Goal: Task Accomplishment & Management: Use online tool/utility

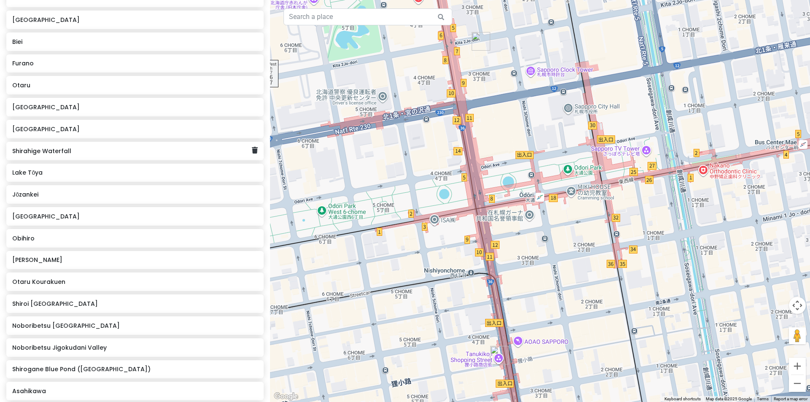
scroll to position [171, 0]
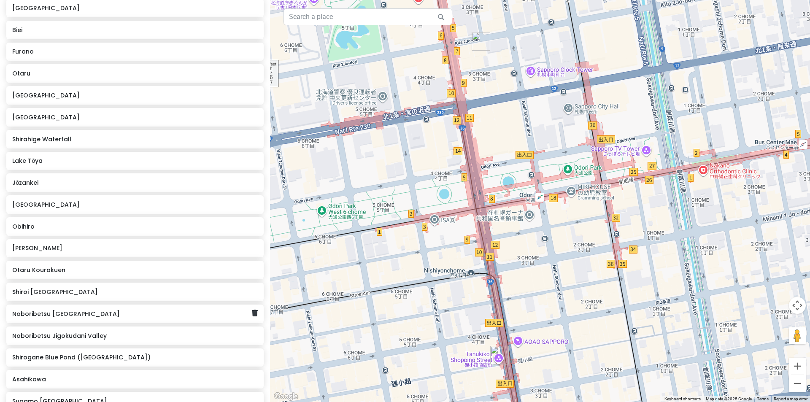
click at [93, 316] on h6 "Noboribetsu [GEOGRAPHIC_DATA]" at bounding box center [131, 314] width 239 height 8
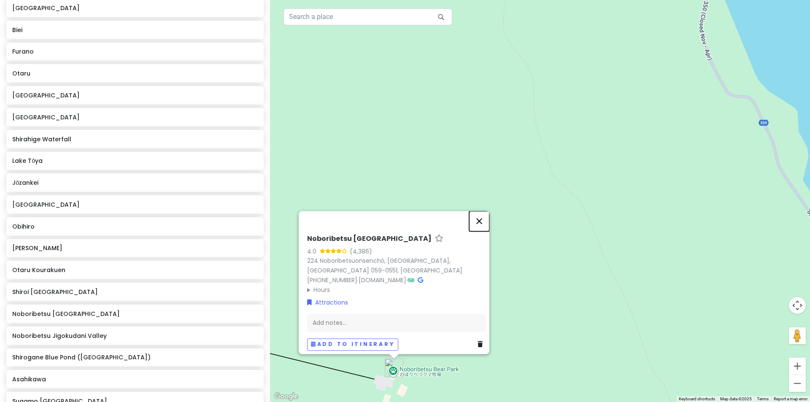
click at [488, 218] on button "Close" at bounding box center [479, 221] width 20 height 20
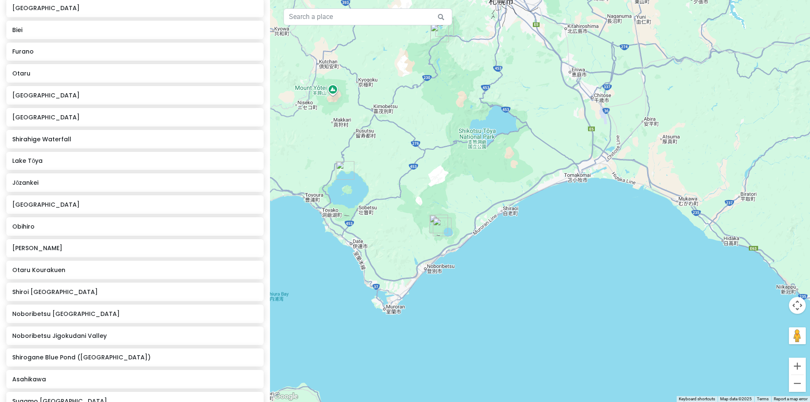
click at [343, 170] on img "Lake Tōya" at bounding box center [345, 170] width 19 height 19
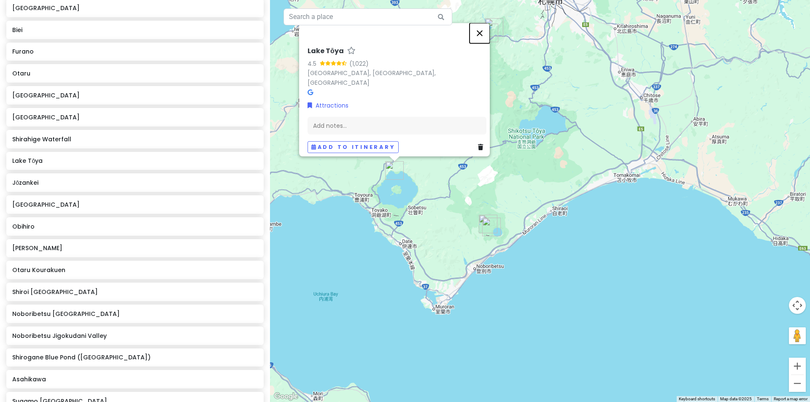
click at [482, 39] on button "Close" at bounding box center [480, 33] width 20 height 20
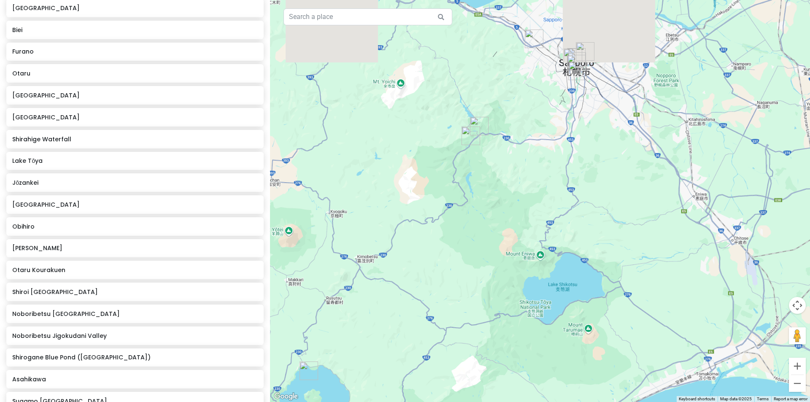
drag, startPoint x: 512, startPoint y: 65, endPoint x: 481, endPoint y: 189, distance: 127.5
click at [493, 199] on div at bounding box center [540, 201] width 540 height 402
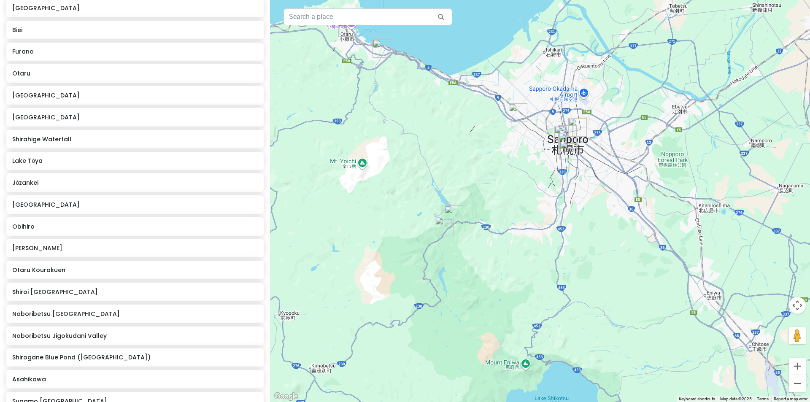
click at [453, 209] on img "Jozankei Yurakusoan" at bounding box center [454, 215] width 19 height 19
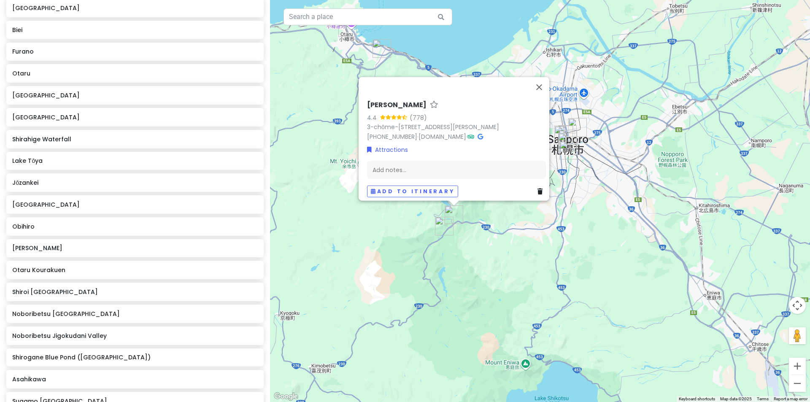
click at [442, 223] on img "Jōzankei" at bounding box center [444, 226] width 19 height 19
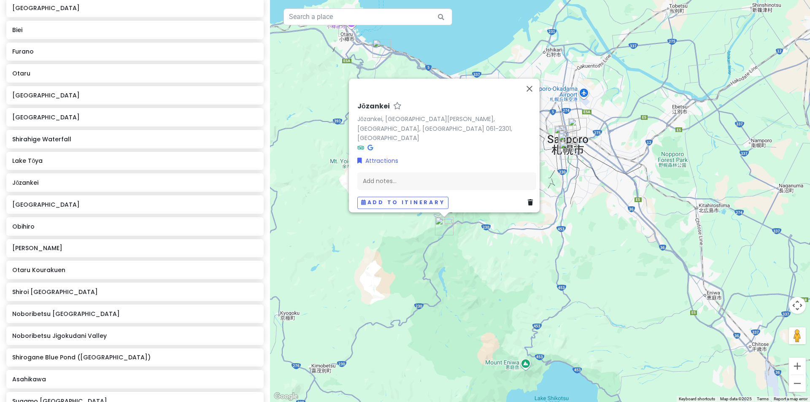
click at [455, 214] on img "Jozankei Yurakusoan" at bounding box center [454, 215] width 19 height 19
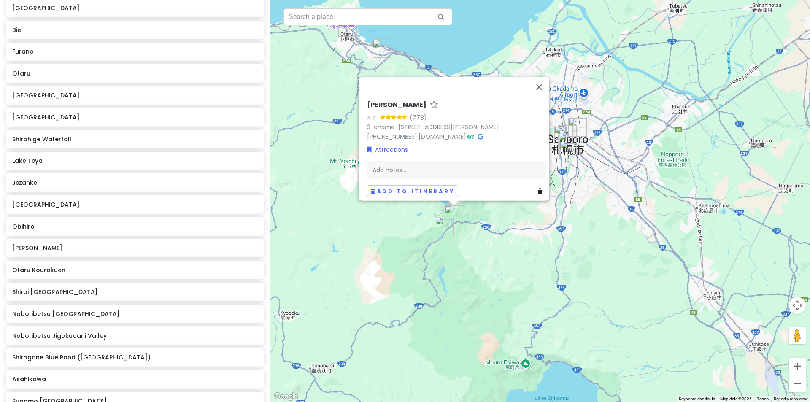
click at [441, 226] on img "Jōzankei" at bounding box center [444, 226] width 19 height 19
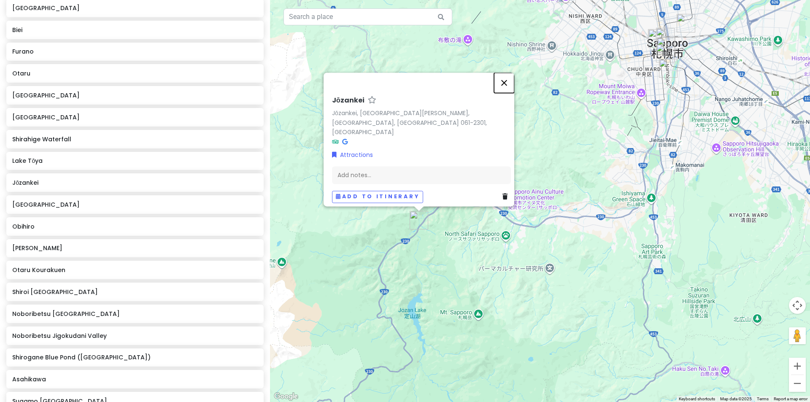
click at [514, 93] on button "Close" at bounding box center [504, 83] width 20 height 20
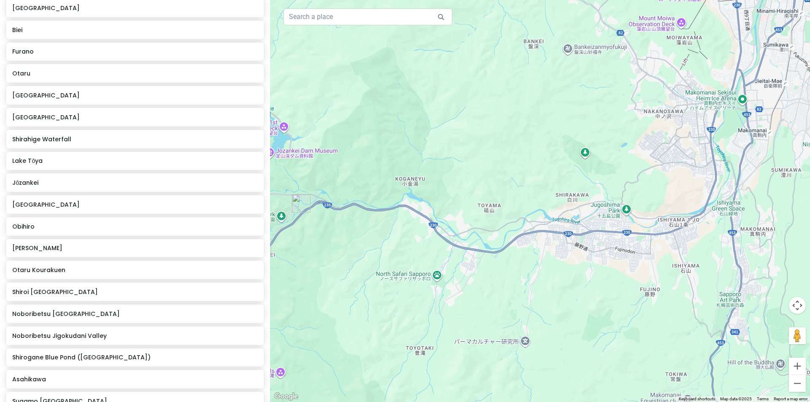
drag, startPoint x: 605, startPoint y: 184, endPoint x: 485, endPoint y: 164, distance: 121.1
click at [485, 164] on div at bounding box center [540, 201] width 540 height 402
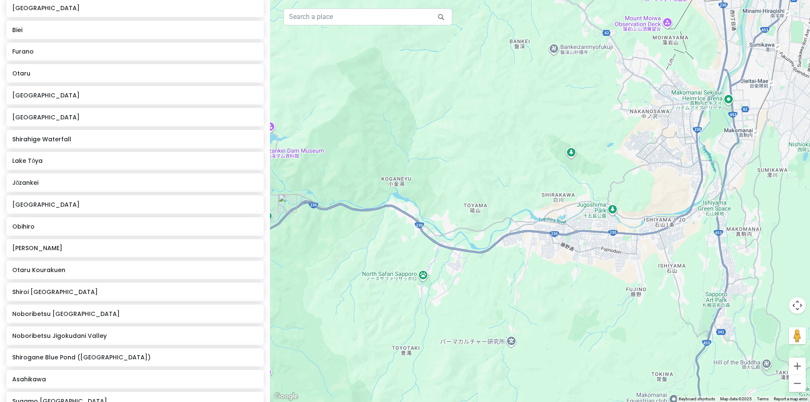
drag, startPoint x: 501, startPoint y: 163, endPoint x: 486, endPoint y: 163, distance: 14.8
click at [486, 163] on div at bounding box center [540, 201] width 540 height 402
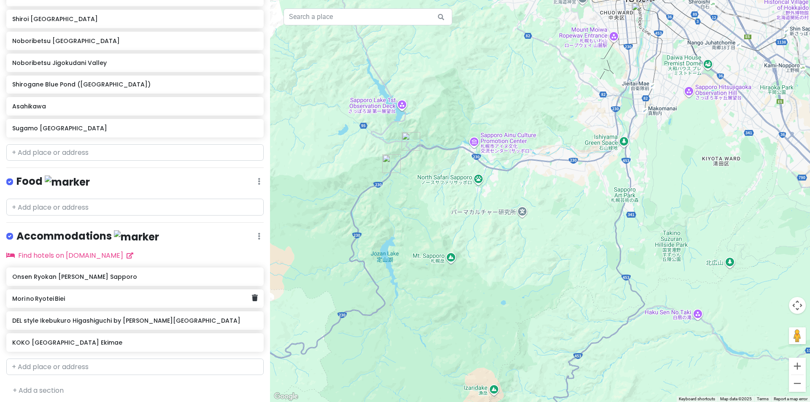
scroll to position [446, 0]
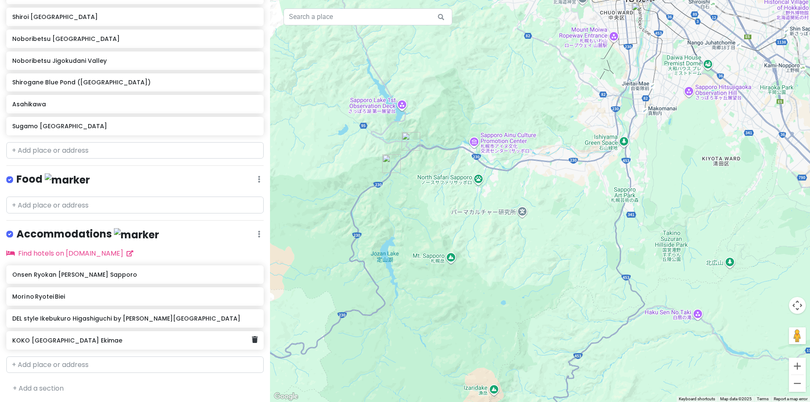
click at [85, 339] on h6 "KOKO [GEOGRAPHIC_DATA] Ekimae" at bounding box center [131, 341] width 239 height 8
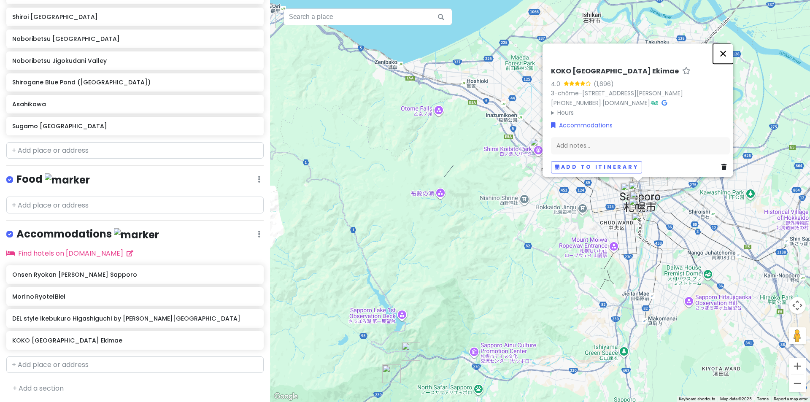
click at [730, 43] on button "Close" at bounding box center [723, 53] width 20 height 20
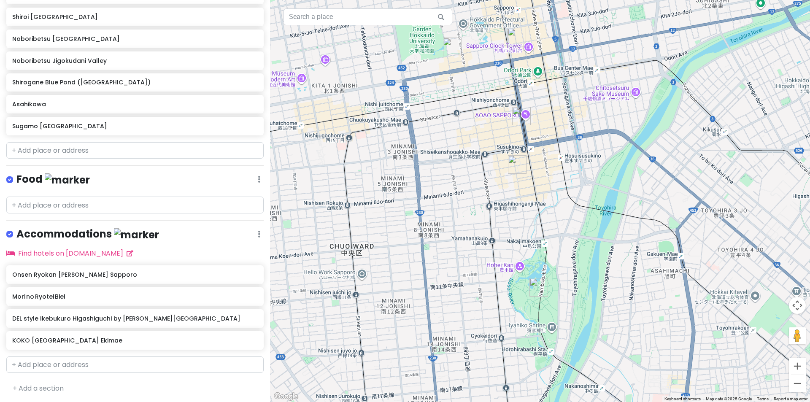
drag, startPoint x: 578, startPoint y: 174, endPoint x: 566, endPoint y: 244, distance: 70.6
click at [566, 243] on div at bounding box center [540, 201] width 540 height 402
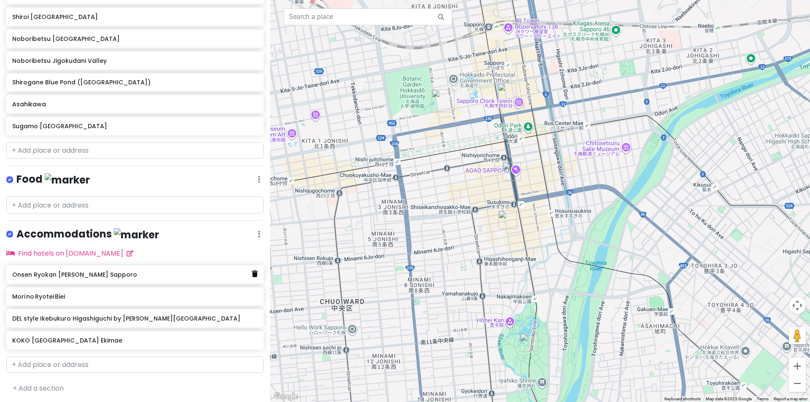
click at [252, 276] on link at bounding box center [255, 274] width 6 height 11
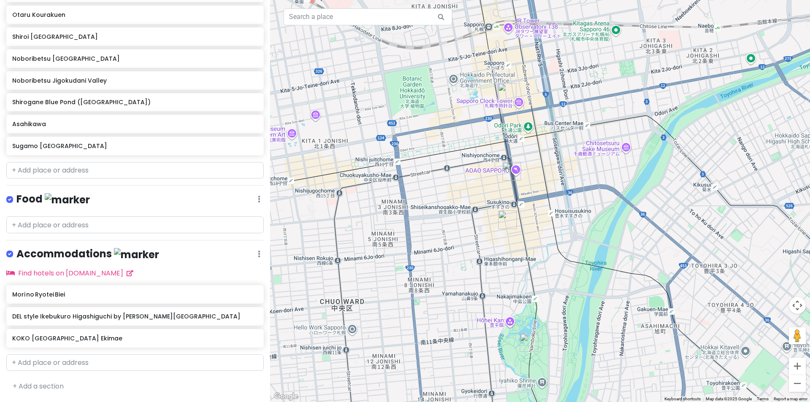
scroll to position [424, 0]
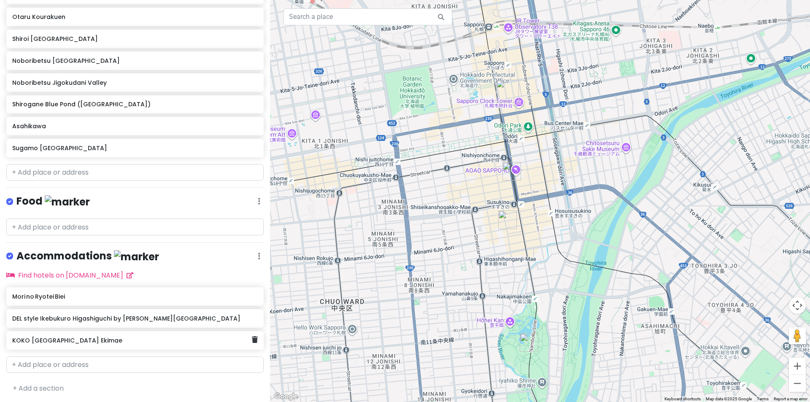
click at [176, 341] on h6 "KOKO [GEOGRAPHIC_DATA] Ekimae" at bounding box center [131, 341] width 239 height 8
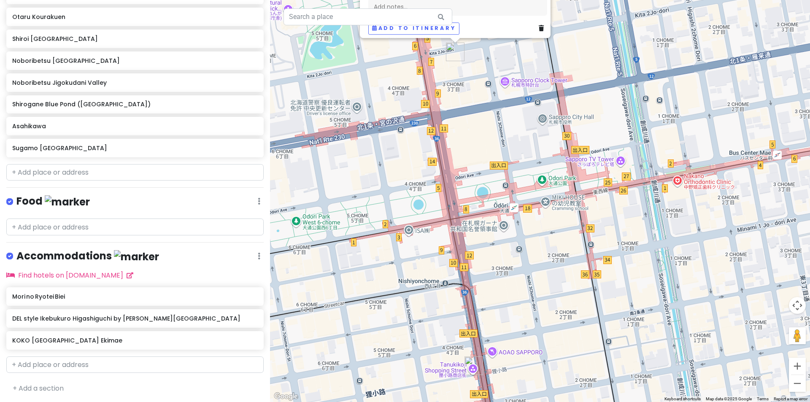
drag, startPoint x: 489, startPoint y: 165, endPoint x: 517, endPoint y: 233, distance: 72.7
click at [517, 230] on div "KOKO HOTEL Sapporo Ekimae 4.0 (1,696) 3-chōme-3-10 Kita 1 Jōnishi, [GEOGRAPHIC_…" at bounding box center [540, 201] width 540 height 402
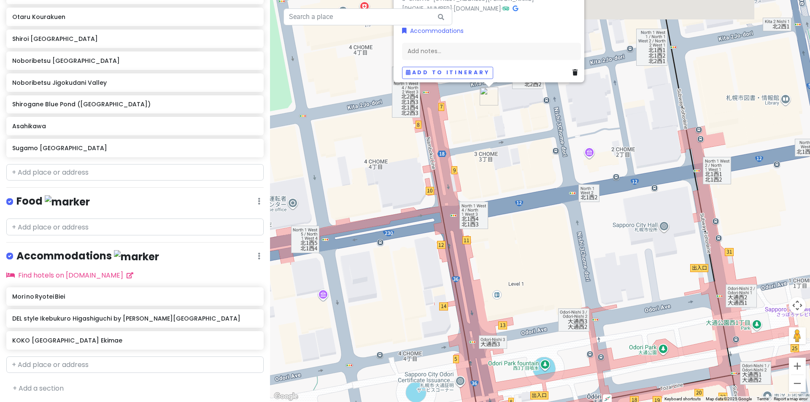
drag, startPoint x: 491, startPoint y: 150, endPoint x: 503, endPoint y: 195, distance: 46.3
click at [503, 194] on div "KOKO HOTEL Sapporo Ekimae 4.0 (1,696) 3-chōme-3-10 Kita 1 Jōnishi, [GEOGRAPHIC_…" at bounding box center [540, 201] width 540 height 402
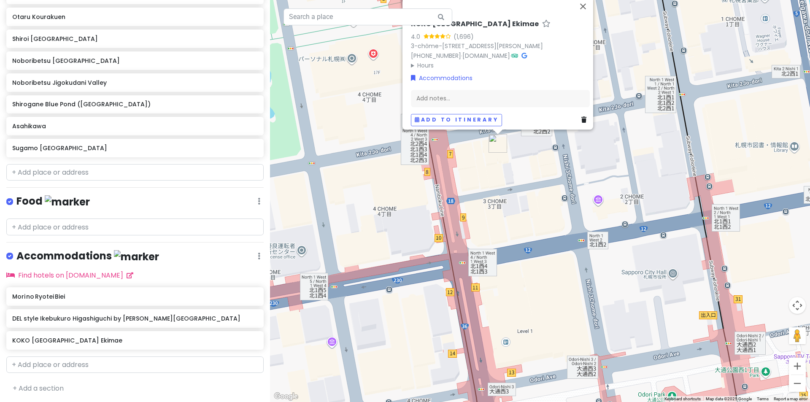
drag, startPoint x: 531, startPoint y: 177, endPoint x: 534, endPoint y: 192, distance: 15.7
click at [534, 192] on div "KOKO HOTEL Sapporo Ekimae 4.0 (1,696) 3-chōme-3-10 Kita 1 Jōnishi, [GEOGRAPHIC_…" at bounding box center [540, 201] width 540 height 402
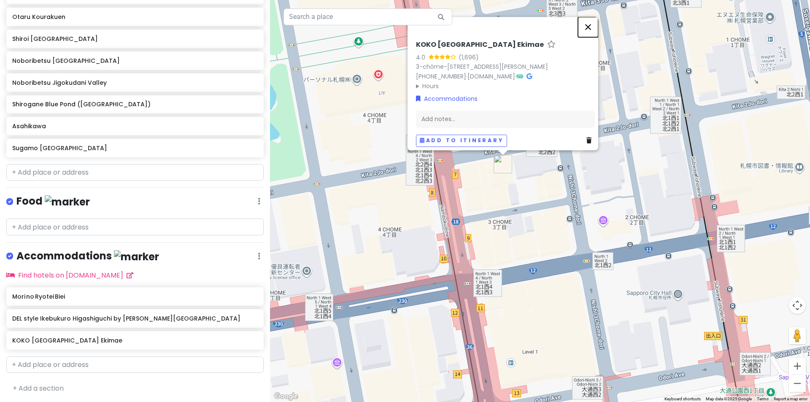
click at [593, 17] on button "Close" at bounding box center [588, 27] width 20 height 20
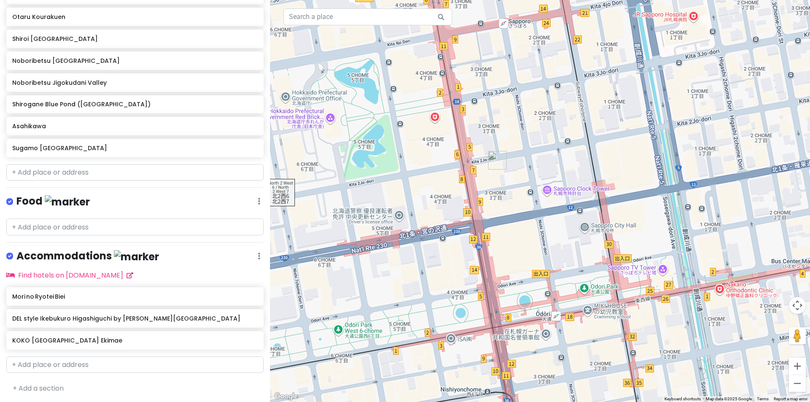
drag, startPoint x: 515, startPoint y: 225, endPoint x: 514, endPoint y: 209, distance: 16.1
click at [514, 209] on div at bounding box center [540, 201] width 540 height 402
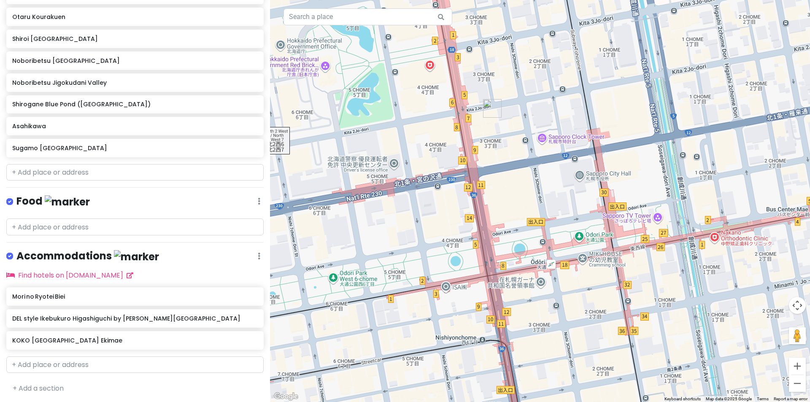
drag, startPoint x: 504, startPoint y: 230, endPoint x: 496, endPoint y: 177, distance: 53.8
click at [496, 177] on div at bounding box center [540, 201] width 540 height 402
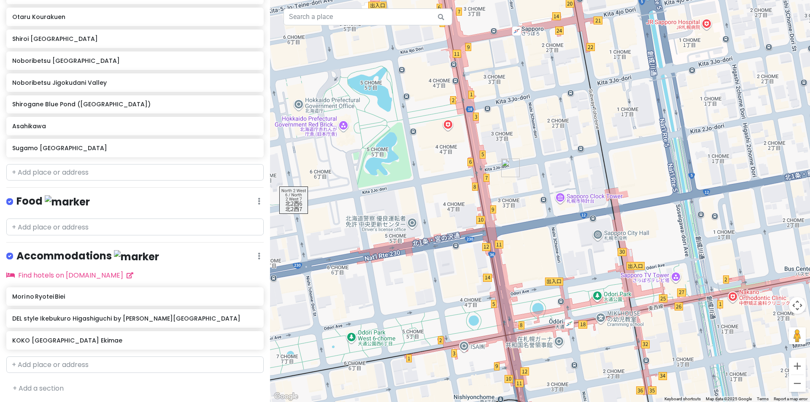
drag, startPoint x: 524, startPoint y: 265, endPoint x: 537, endPoint y: 295, distance: 32.5
click at [535, 290] on div at bounding box center [540, 201] width 540 height 402
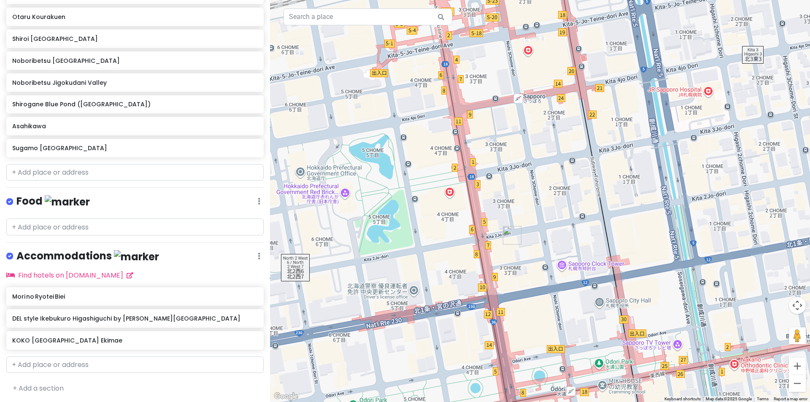
drag, startPoint x: 547, startPoint y: 157, endPoint x: 535, endPoint y: 196, distance: 40.2
click at [535, 196] on div at bounding box center [540, 201] width 540 height 402
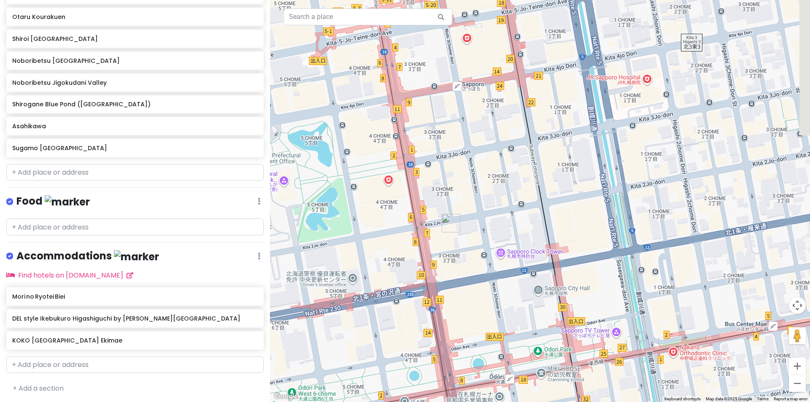
drag, startPoint x: 555, startPoint y: 217, endPoint x: 490, endPoint y: 199, distance: 66.9
click at [490, 199] on div at bounding box center [540, 201] width 540 height 402
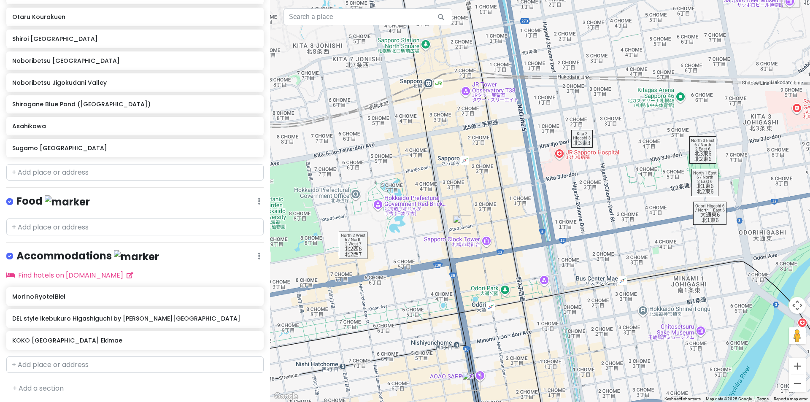
drag, startPoint x: 551, startPoint y: 195, endPoint x: 526, endPoint y: 211, distance: 29.5
click at [526, 211] on div at bounding box center [540, 201] width 540 height 402
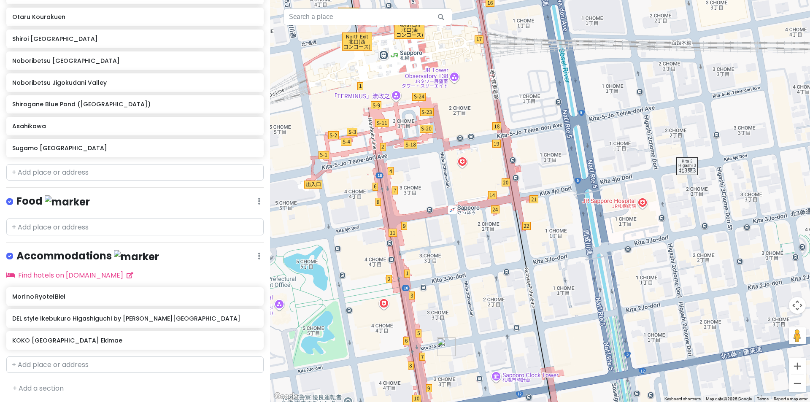
drag, startPoint x: 517, startPoint y: 168, endPoint x: 552, endPoint y: 253, distance: 91.8
click at [552, 253] on div at bounding box center [540, 201] width 540 height 402
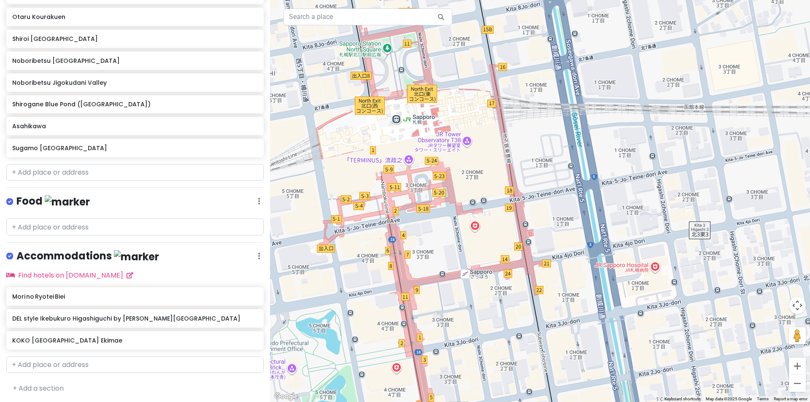
drag, startPoint x: 556, startPoint y: 230, endPoint x: 560, endPoint y: 254, distance: 24.4
click at [560, 254] on div at bounding box center [540, 201] width 540 height 402
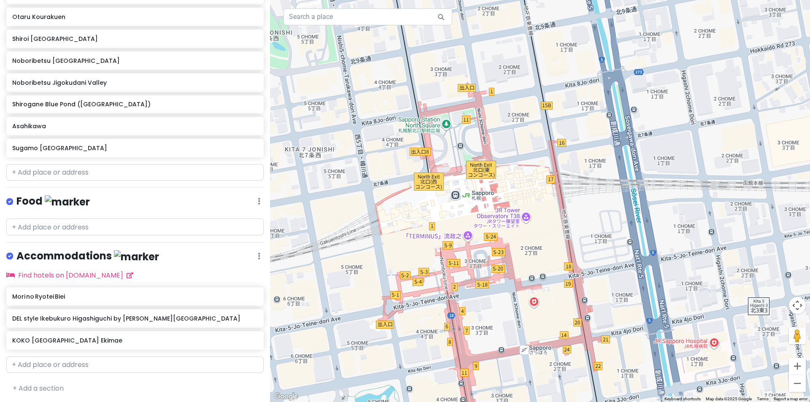
drag, startPoint x: 504, startPoint y: 203, endPoint x: 541, endPoint y: 250, distance: 59.6
click at [541, 250] on div at bounding box center [540, 201] width 540 height 402
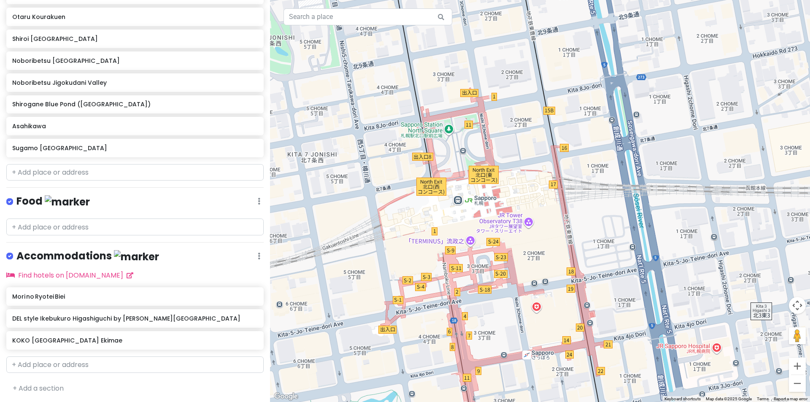
click at [548, 268] on div at bounding box center [540, 201] width 540 height 402
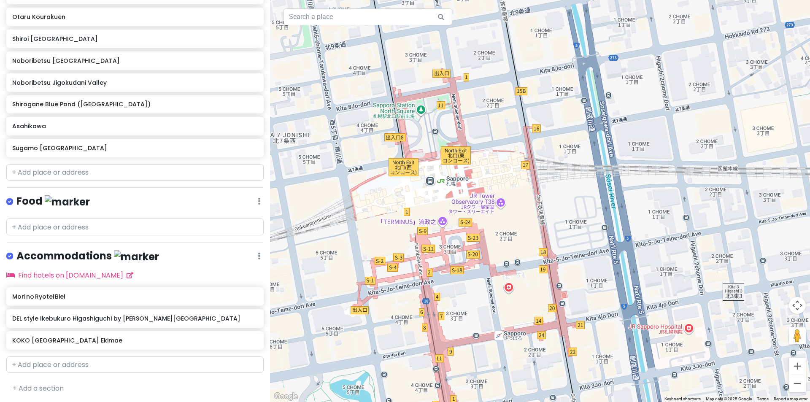
drag, startPoint x: 580, startPoint y: 228, endPoint x: 510, endPoint y: 165, distance: 94.4
click at [511, 166] on div at bounding box center [540, 201] width 540 height 402
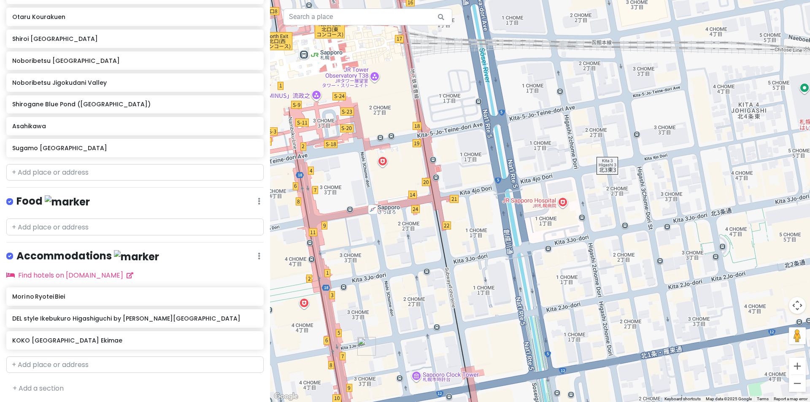
drag, startPoint x: 489, startPoint y: 238, endPoint x: 528, endPoint y: 174, distance: 75.0
click at [528, 174] on div at bounding box center [540, 201] width 540 height 402
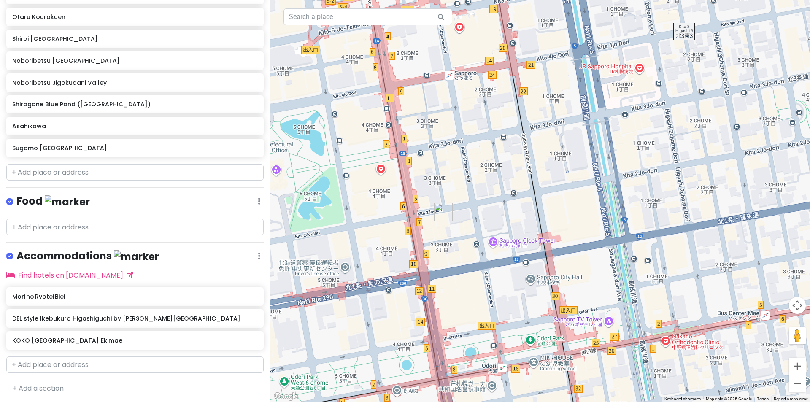
drag, startPoint x: 518, startPoint y: 242, endPoint x: 544, endPoint y: 191, distance: 57.4
click at [544, 191] on div at bounding box center [540, 201] width 540 height 402
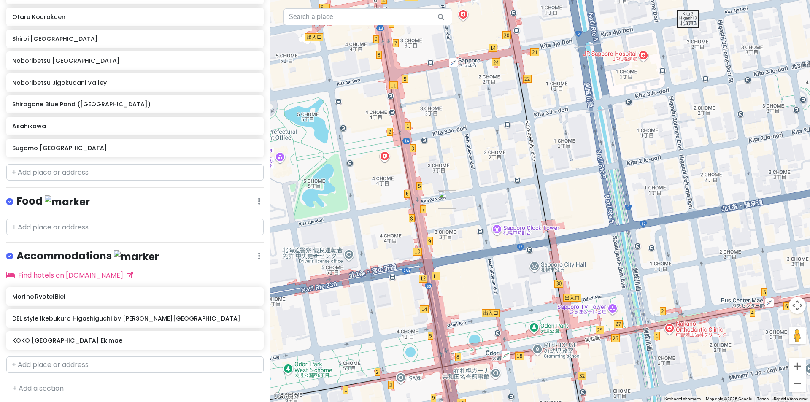
click at [499, 210] on div at bounding box center [540, 201] width 540 height 402
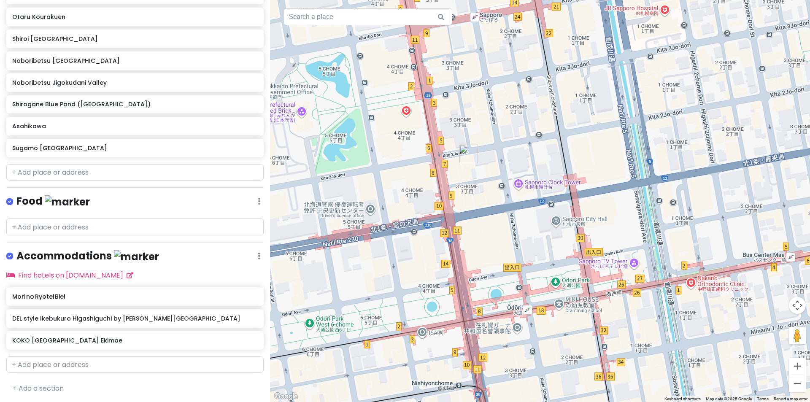
drag, startPoint x: 504, startPoint y: 212, endPoint x: 525, endPoint y: 170, distance: 46.8
click at [524, 152] on div at bounding box center [540, 201] width 540 height 402
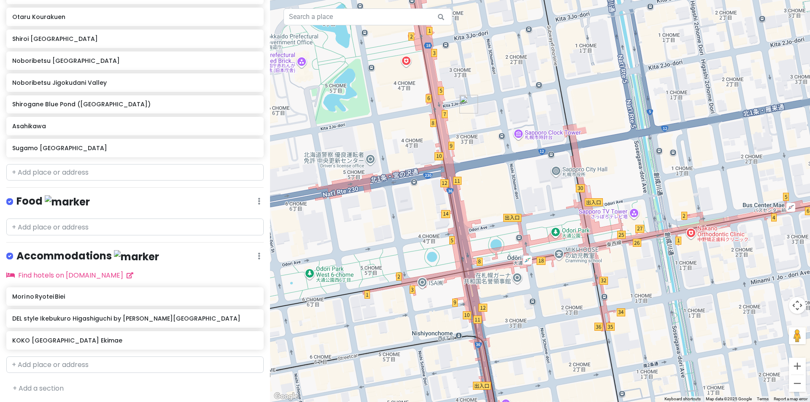
drag, startPoint x: 511, startPoint y: 216, endPoint x: 514, endPoint y: 189, distance: 26.8
click at [514, 189] on div at bounding box center [540, 201] width 540 height 402
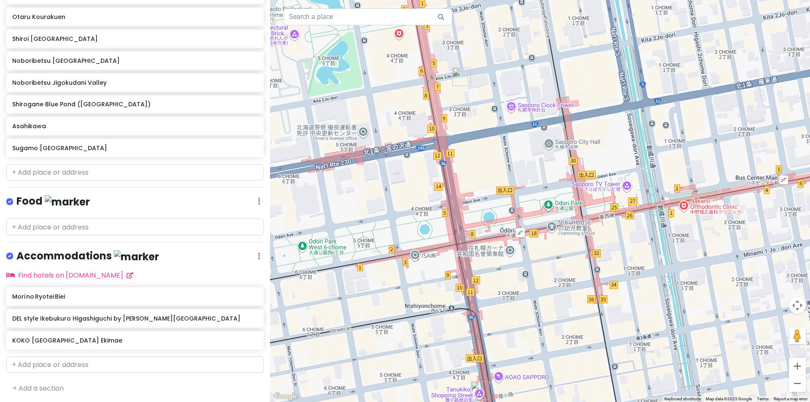
drag, startPoint x: 511, startPoint y: 196, endPoint x: 503, endPoint y: 165, distance: 32.4
click at [503, 165] on div at bounding box center [540, 201] width 540 height 402
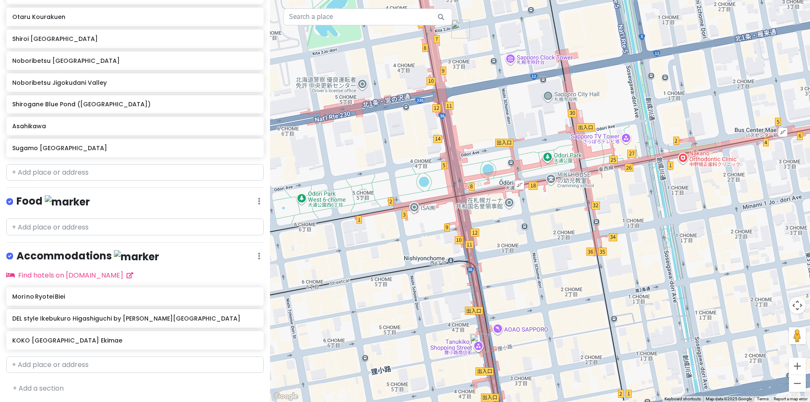
drag, startPoint x: 497, startPoint y: 175, endPoint x: 499, endPoint y: 134, distance: 41.0
click at [499, 134] on div at bounding box center [540, 201] width 540 height 402
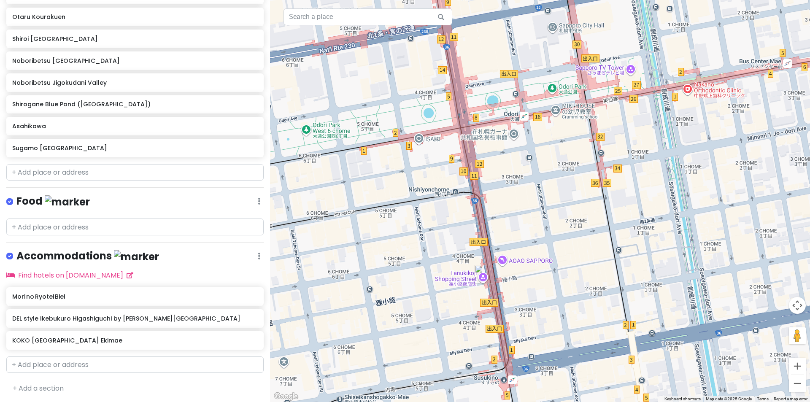
drag, startPoint x: 509, startPoint y: 236, endPoint x: 514, endPoint y: 168, distance: 67.8
click at [514, 168] on div at bounding box center [540, 201] width 540 height 402
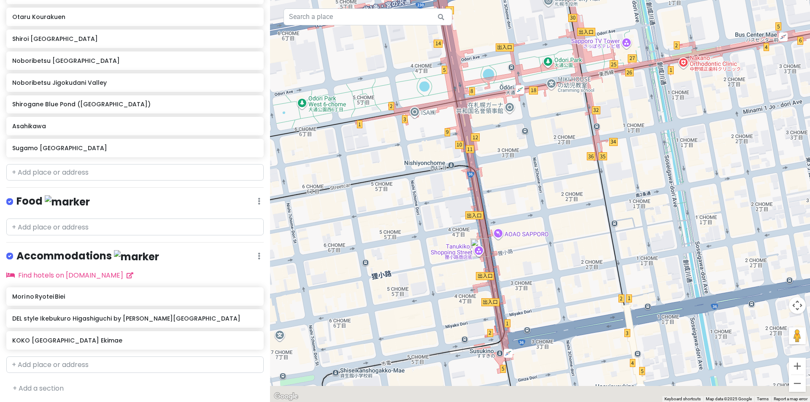
drag, startPoint x: 516, startPoint y: 221, endPoint x: 513, endPoint y: 195, distance: 25.9
click at [513, 195] on div at bounding box center [540, 201] width 540 height 402
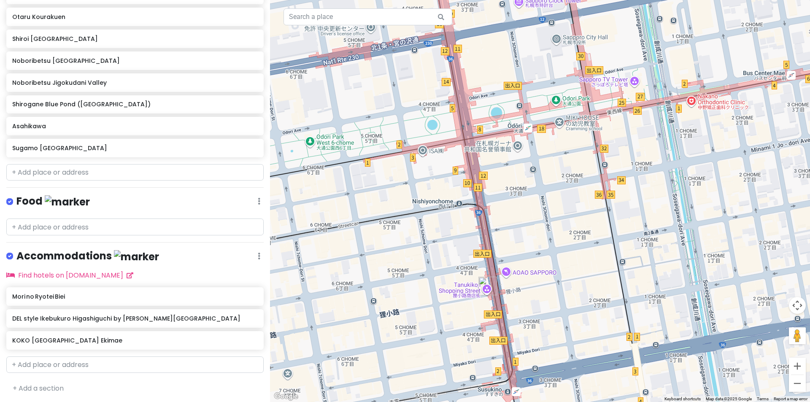
drag, startPoint x: 517, startPoint y: 194, endPoint x: 531, endPoint y: 252, distance: 59.4
click at [530, 255] on div at bounding box center [540, 201] width 540 height 402
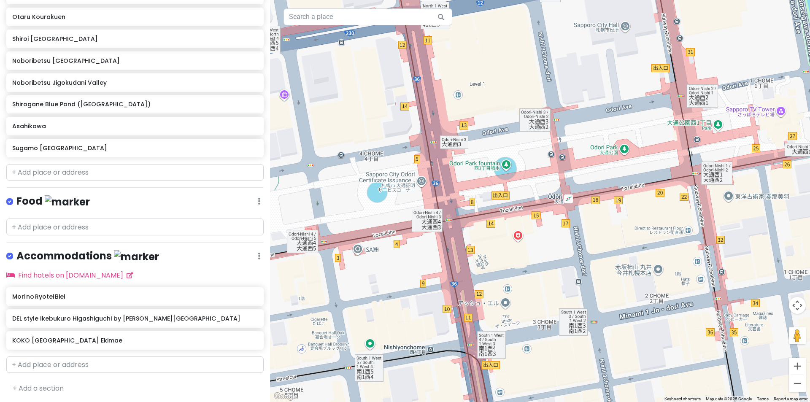
drag, startPoint x: 535, startPoint y: 258, endPoint x: 541, endPoint y: 278, distance: 20.3
click at [541, 278] on div at bounding box center [540, 201] width 540 height 402
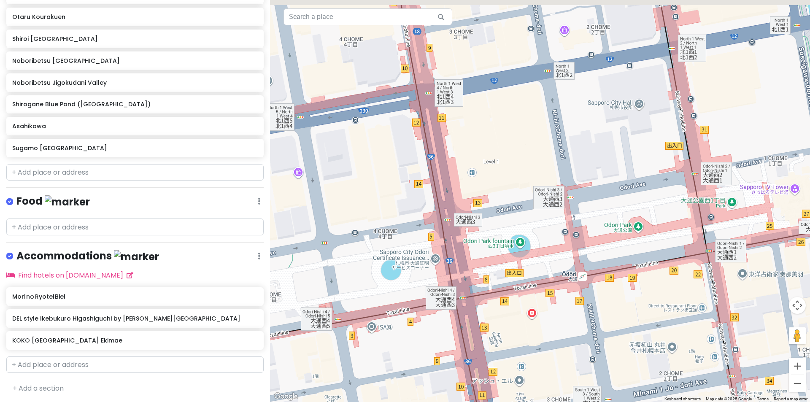
drag, startPoint x: 531, startPoint y: 166, endPoint x: 543, endPoint y: 267, distance: 101.2
click at [543, 267] on div at bounding box center [540, 201] width 540 height 402
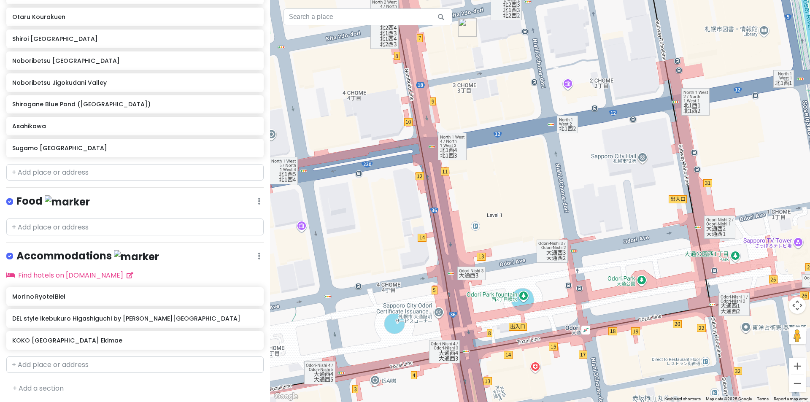
drag, startPoint x: 525, startPoint y: 205, endPoint x: 533, endPoint y: 274, distance: 69.7
click at [533, 274] on div at bounding box center [540, 201] width 540 height 402
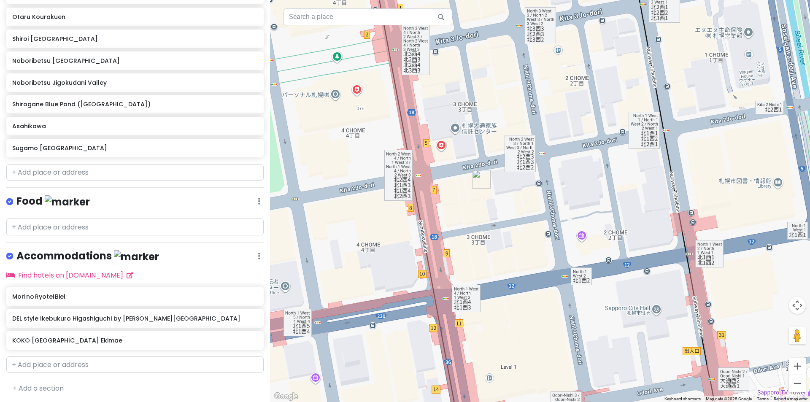
drag, startPoint x: 523, startPoint y: 213, endPoint x: 525, endPoint y: 242, distance: 28.9
click at [525, 242] on div at bounding box center [540, 201] width 540 height 402
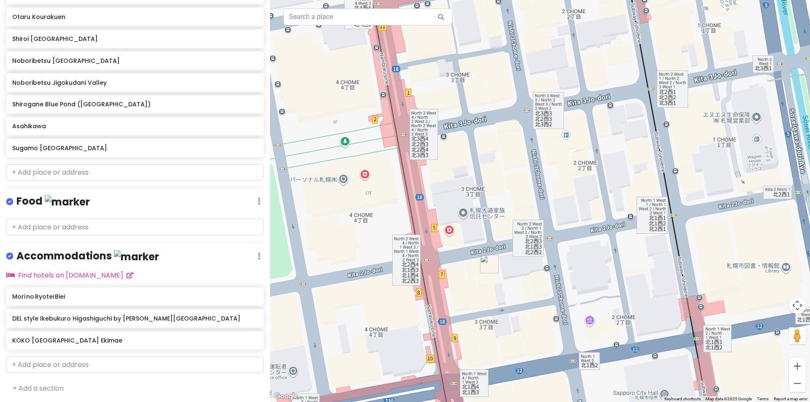
drag, startPoint x: 504, startPoint y: 219, endPoint x: 508, endPoint y: 251, distance: 31.8
click at [512, 292] on div at bounding box center [540, 201] width 540 height 402
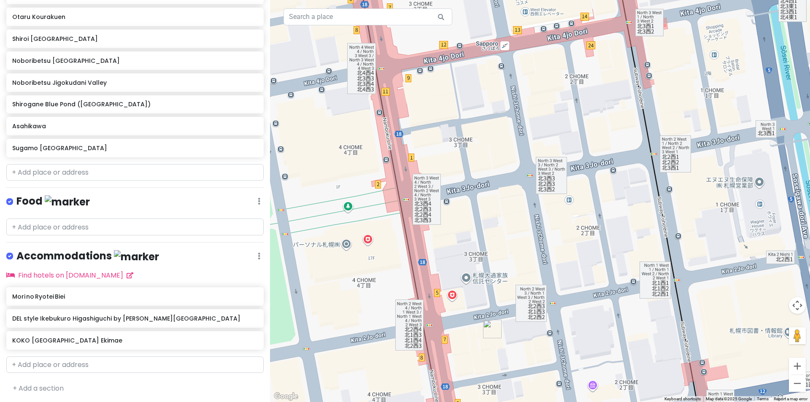
drag, startPoint x: 506, startPoint y: 198, endPoint x: 519, endPoint y: 258, distance: 62.2
click at [519, 258] on div at bounding box center [540, 201] width 540 height 402
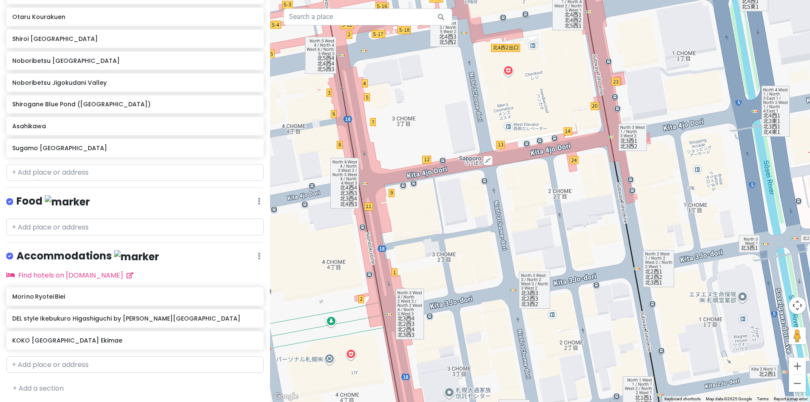
drag, startPoint x: 548, startPoint y: 212, endPoint x: 501, endPoint y: 227, distance: 49.8
click at [501, 228] on div at bounding box center [540, 201] width 540 height 402
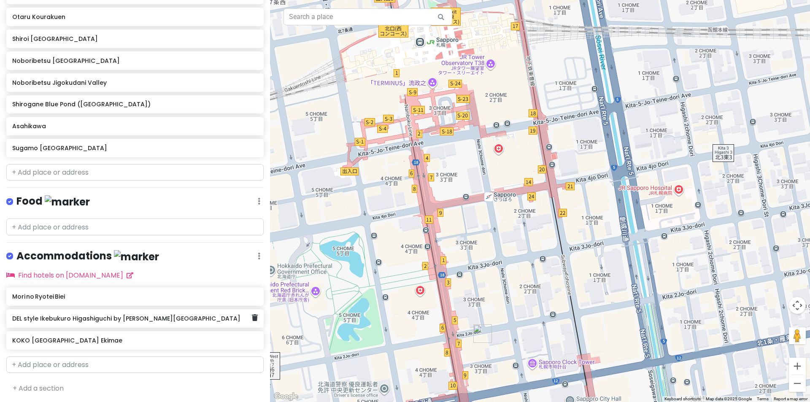
click at [184, 319] on h6 "DEL style Ikebukuro Higashiguchi by [PERSON_NAME][GEOGRAPHIC_DATA]" at bounding box center [131, 319] width 239 height 8
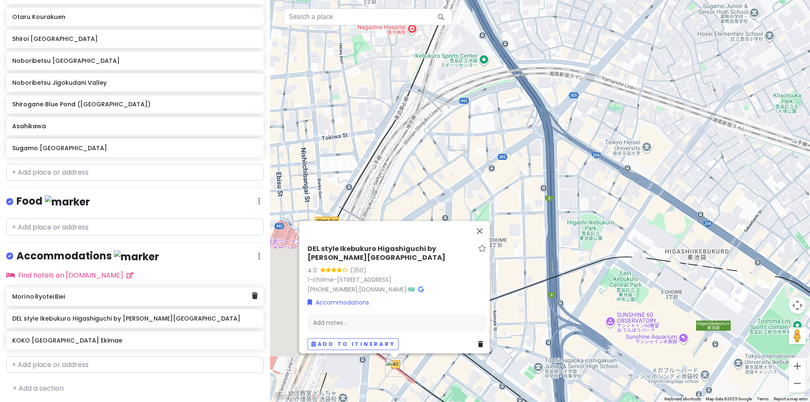
click at [160, 303] on div "Mori no Ryotei Biei" at bounding box center [134, 296] width 257 height 19
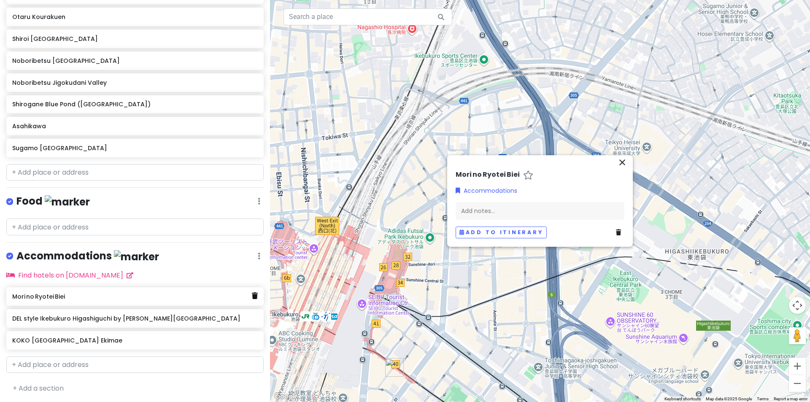
click at [252, 298] on link at bounding box center [255, 296] width 6 height 11
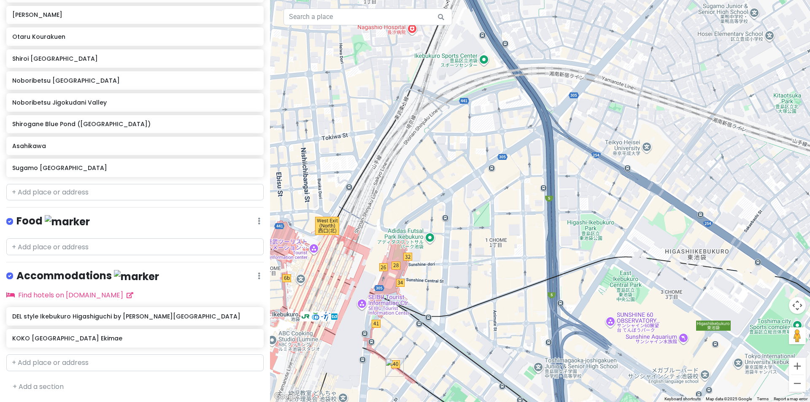
scroll to position [402, 0]
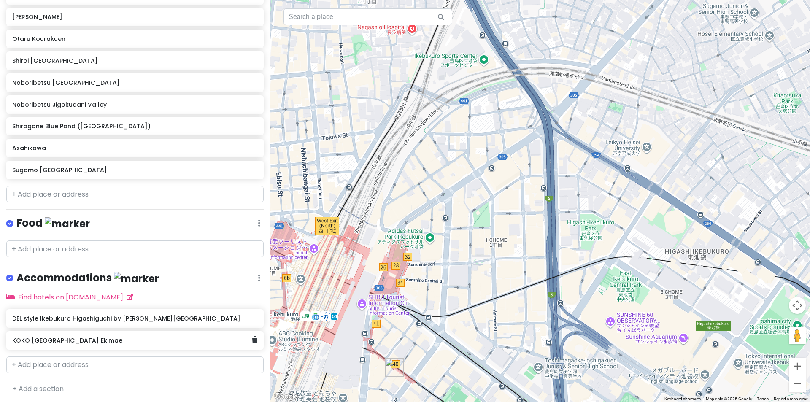
click at [127, 337] on h6 "KOKO [GEOGRAPHIC_DATA] Ekimae" at bounding box center [131, 341] width 239 height 8
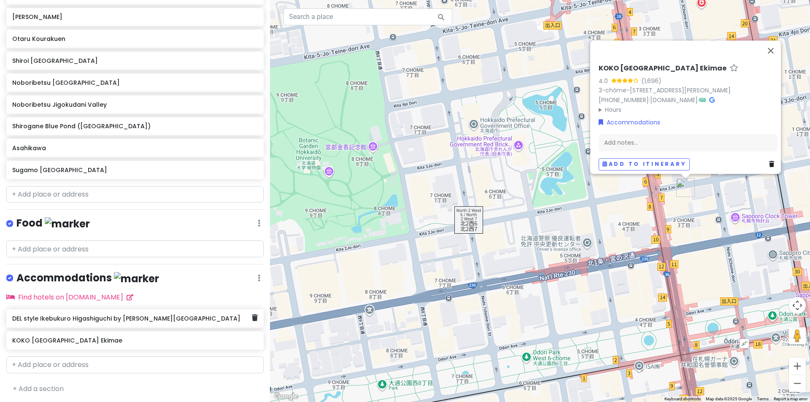
click at [124, 318] on h6 "DEL style Ikebukuro Higashiguchi by [PERSON_NAME][GEOGRAPHIC_DATA]" at bounding box center [131, 319] width 239 height 8
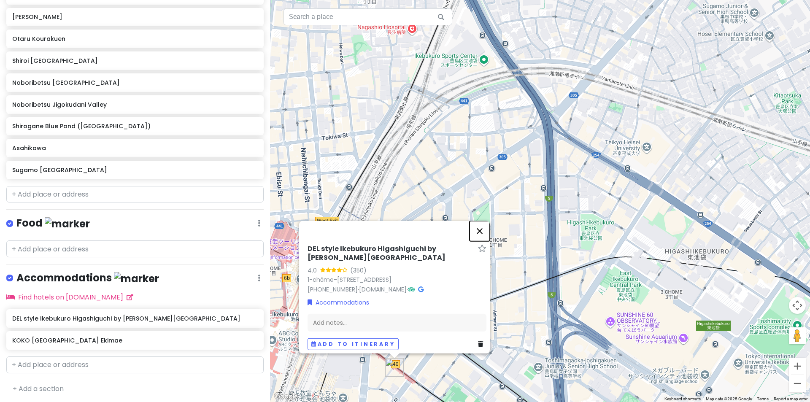
click at [484, 221] on button "Close" at bounding box center [480, 231] width 20 height 20
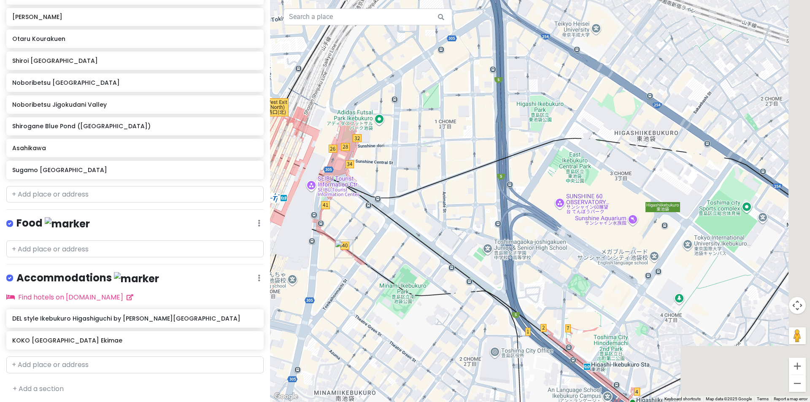
drag, startPoint x: 470, startPoint y: 209, endPoint x: 460, endPoint y: 156, distance: 53.2
click at [460, 156] on div at bounding box center [540, 201] width 540 height 402
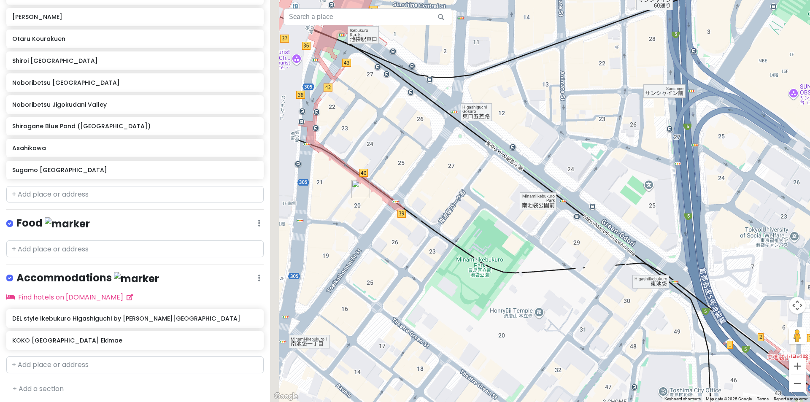
drag, startPoint x: 394, startPoint y: 184, endPoint x: 450, endPoint y: 190, distance: 56.1
click at [453, 189] on div at bounding box center [540, 201] width 540 height 402
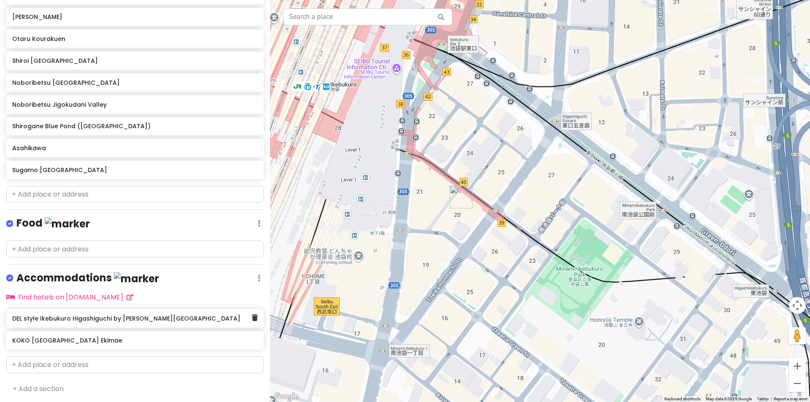
click at [165, 325] on div "DEL style Ikebukuro Higashiguchi by [PERSON_NAME][GEOGRAPHIC_DATA]" at bounding box center [134, 318] width 257 height 19
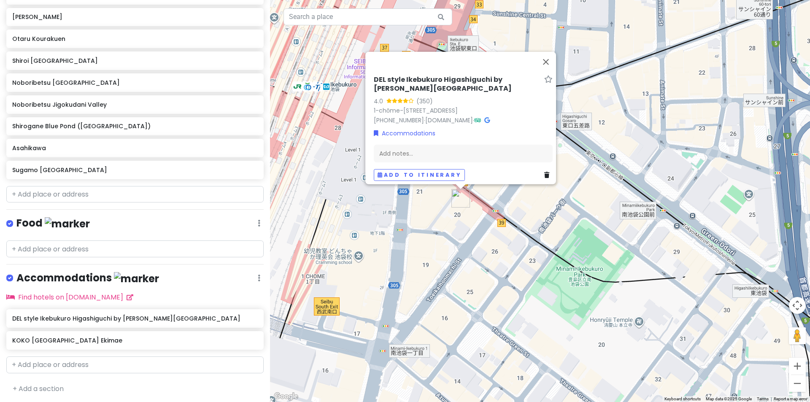
click at [561, 47] on div "DEL style Ikebukuro Higashiguchi by [PERSON_NAME][GEOGRAPHIC_DATA] 4.0 (350) 1-…" at bounding box center [540, 201] width 540 height 402
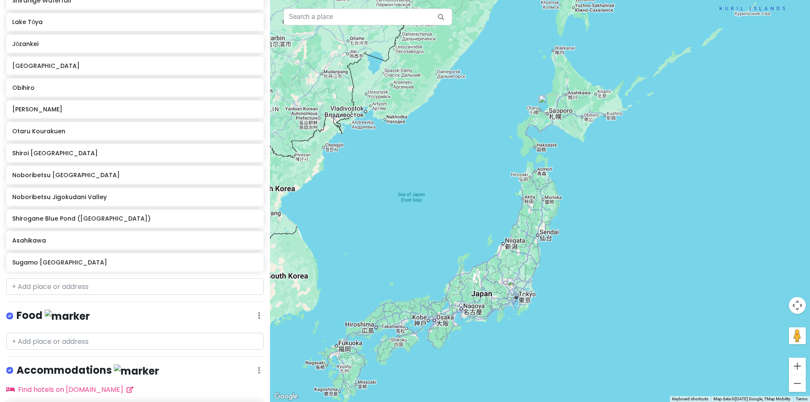
scroll to position [338, 0]
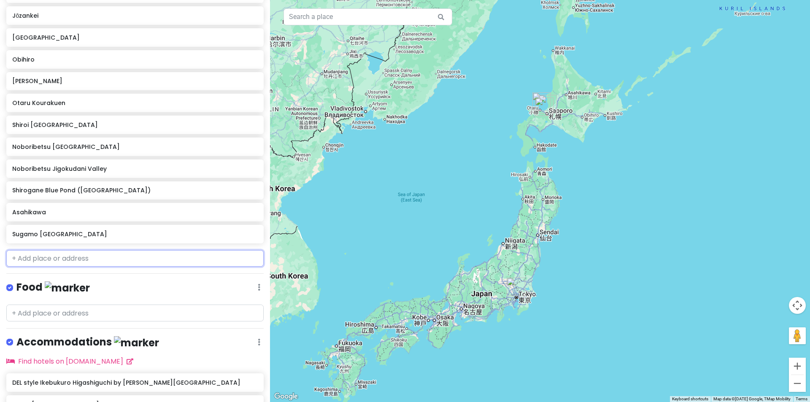
click at [80, 263] on input "text" at bounding box center [134, 258] width 257 height 17
paste input "Mt. Moiwa Ropeway"
type input "Mt. Moiwa Ropeway"
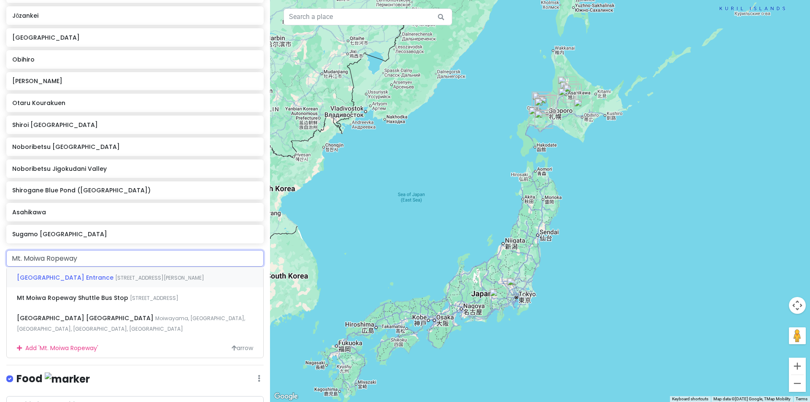
click at [141, 281] on div "Mount Moiwa Ropeway Entrance 5 Chome-3-7 伏見 Chuo Ward, Sapporo, Hokkaido, Japan" at bounding box center [135, 277] width 257 height 20
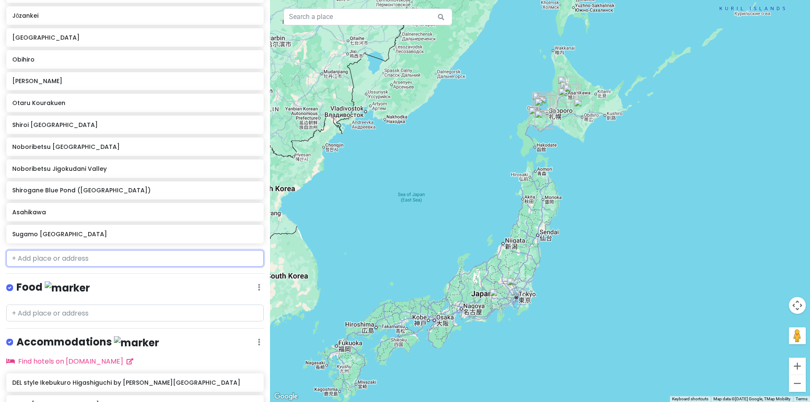
scroll to position [360, 0]
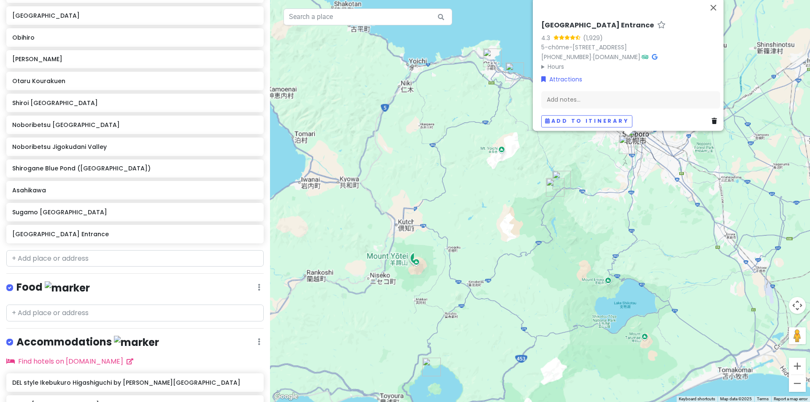
drag, startPoint x: 650, startPoint y: 228, endPoint x: 640, endPoint y: 275, distance: 48.3
click at [640, 282] on div "Mount Moiwa Ropeway Entrance 4.3 (1,929) 5-chōme-3-7 Fushimi, Chuo Ward, Sappor…" at bounding box center [540, 201] width 540 height 402
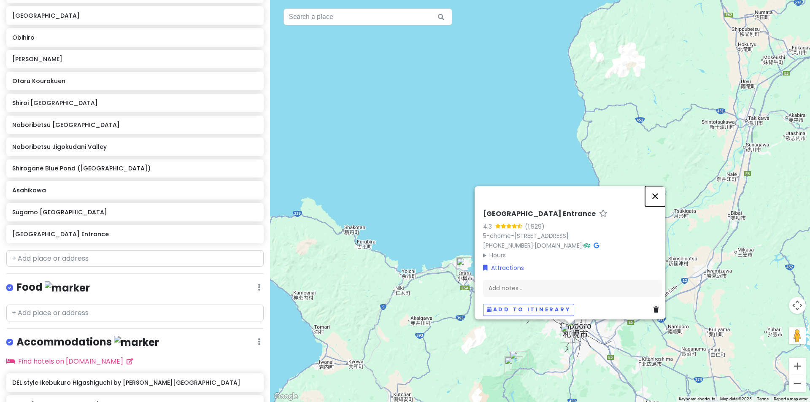
click at [657, 186] on button "Close" at bounding box center [655, 196] width 20 height 20
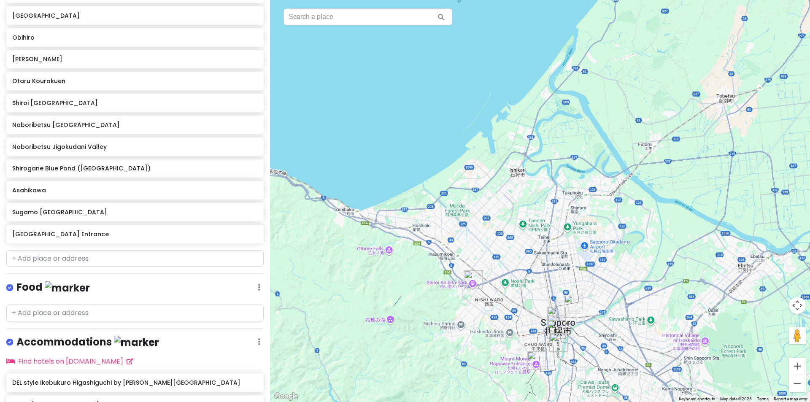
drag, startPoint x: 609, startPoint y: 283, endPoint x: 646, endPoint y: 223, distance: 70.2
click at [647, 224] on div at bounding box center [540, 201] width 540 height 402
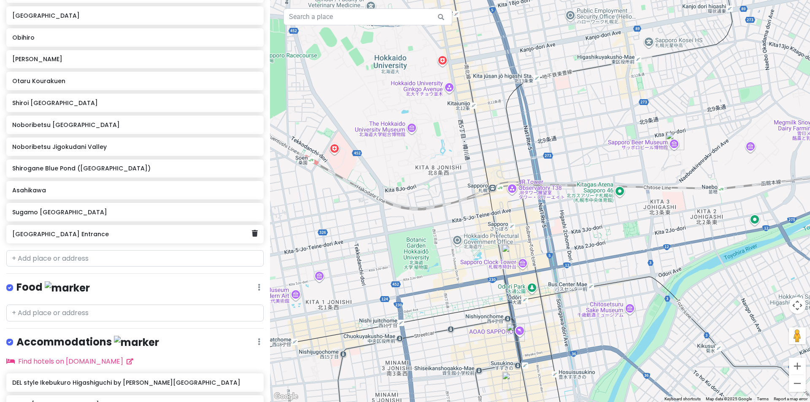
click at [110, 238] on div "Mount Moiwa Ropeway Entrance" at bounding box center [131, 234] width 239 height 12
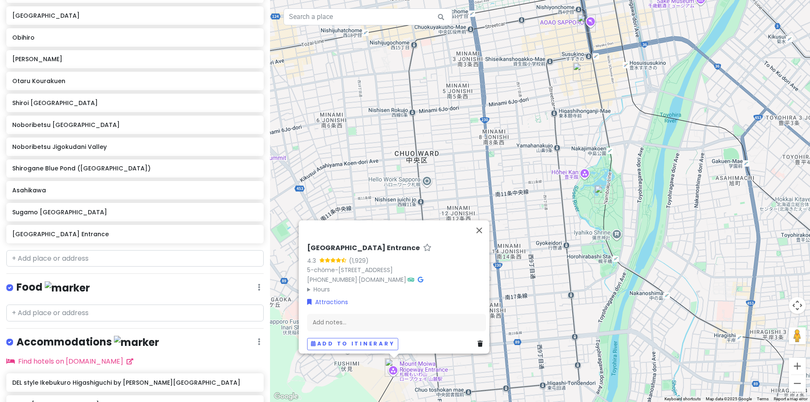
click at [603, 194] on img "Nakajima Park" at bounding box center [604, 194] width 19 height 19
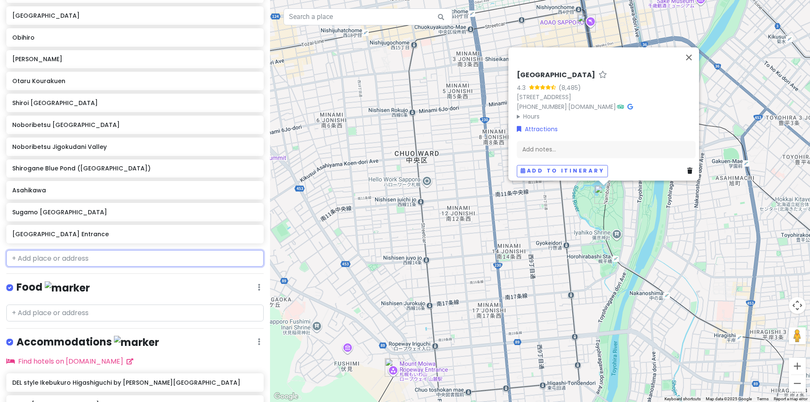
click at [95, 262] on input "text" at bounding box center [134, 258] width 257 height 17
paste input "Mt. Tengu Ropeway"
type input "Mt. Tengu Ropeway"
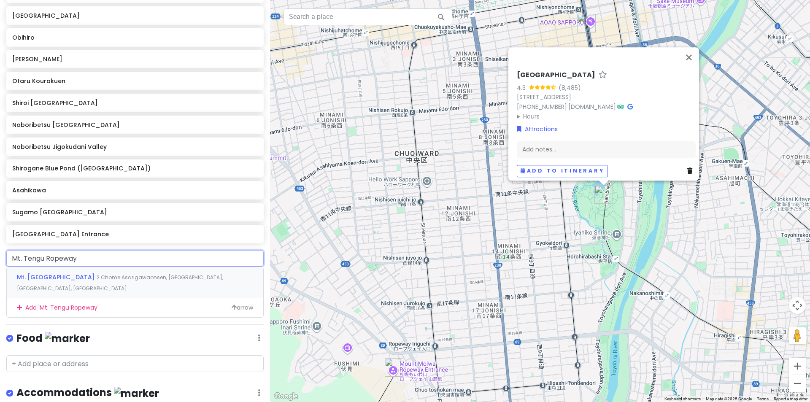
click at [81, 279] on span "2 Chome Asarigawaonsen, Otaru, Hokkaido, Japan" at bounding box center [120, 283] width 206 height 18
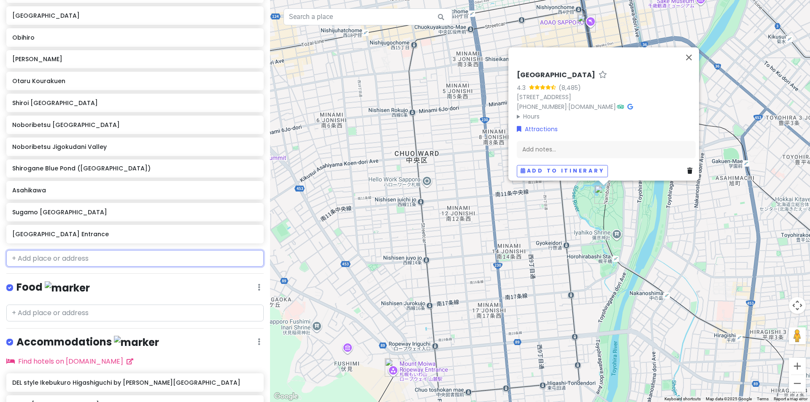
scroll to position [382, 0]
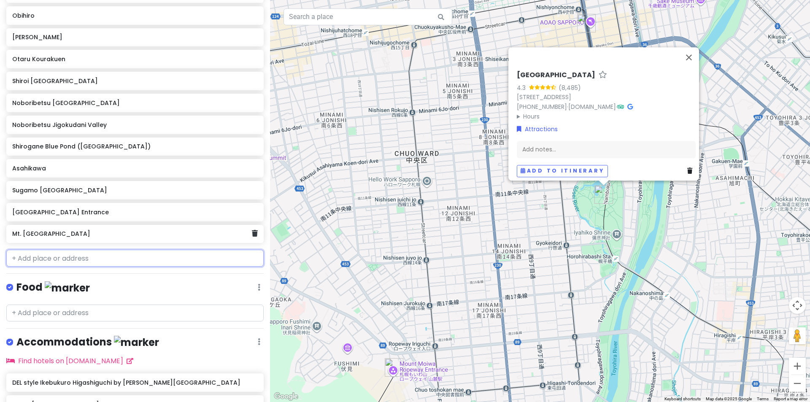
click at [118, 237] on div "Mt. Tengu" at bounding box center [131, 234] width 239 height 12
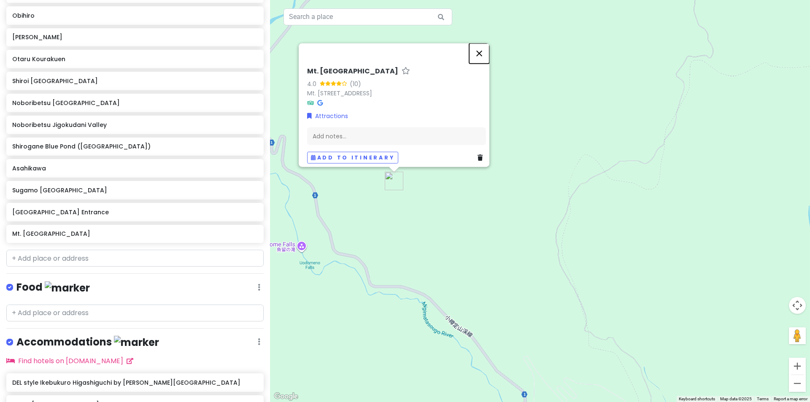
click at [479, 43] on button "Close" at bounding box center [479, 53] width 20 height 20
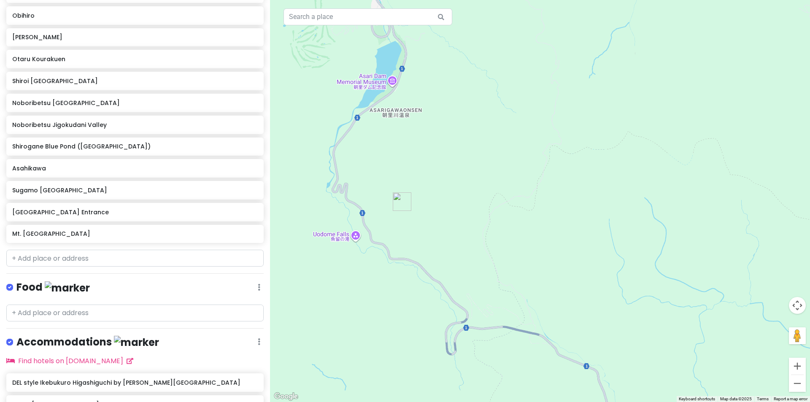
drag, startPoint x: 451, startPoint y: 202, endPoint x: 519, endPoint y: 205, distance: 68.4
click at [520, 205] on div at bounding box center [540, 201] width 540 height 402
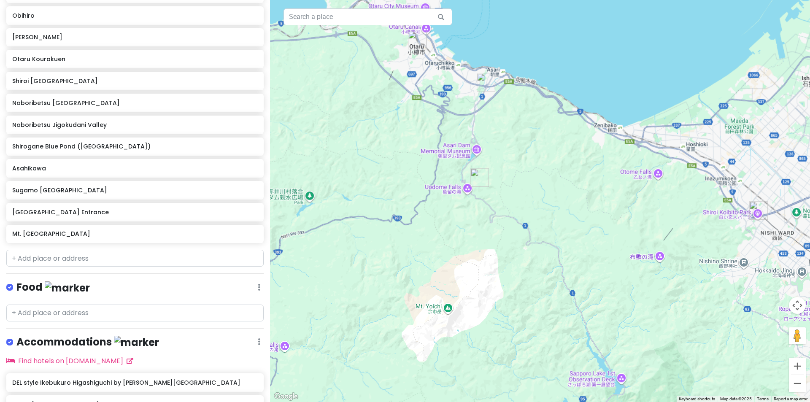
drag, startPoint x: 503, startPoint y: 136, endPoint x: 507, endPoint y: 195, distance: 58.8
click at [507, 194] on div at bounding box center [540, 201] width 540 height 402
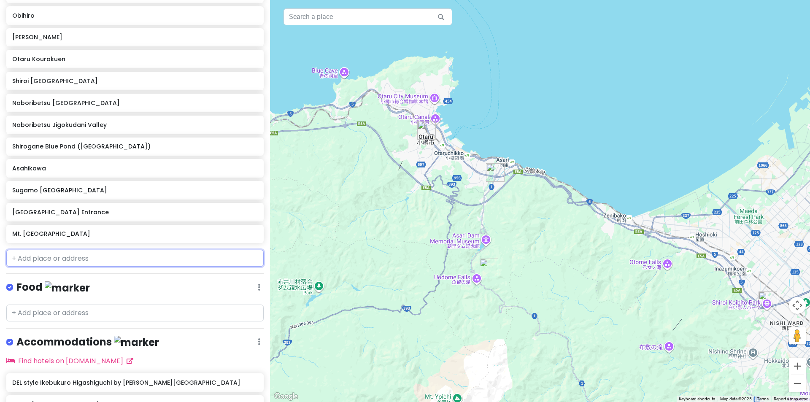
click at [68, 254] on input "text" at bounding box center [134, 258] width 257 height 17
paste input "Mt. Tengu Ropeway"
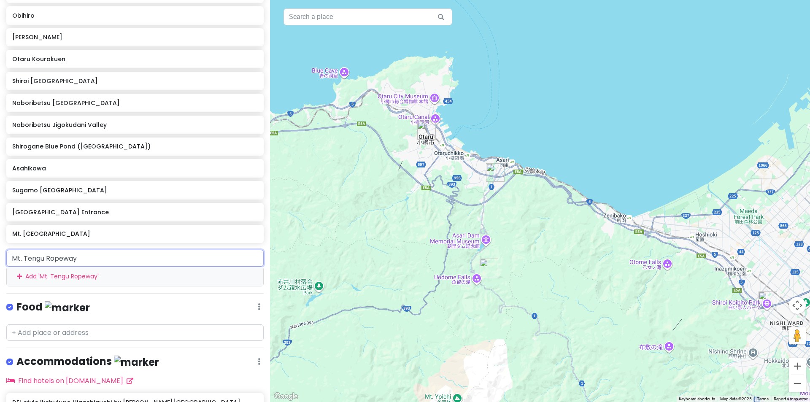
drag, startPoint x: 67, startPoint y: 260, endPoint x: 38, endPoint y: 260, distance: 28.3
click at [38, 260] on input "Mt. Tengu Ropeway" at bounding box center [134, 258] width 257 height 17
type input "Mt. Tengu Ropeway"
